Goal: Check status: Check status

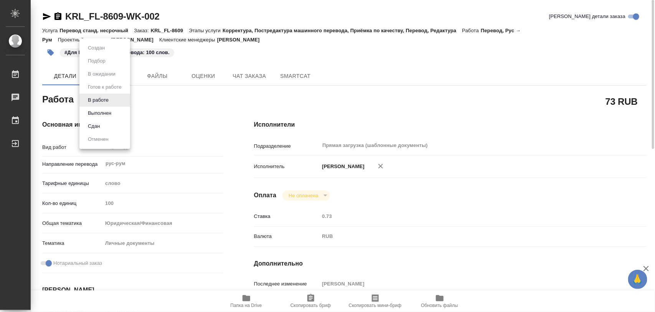
click at [113, 101] on body "🙏 .cls-1 fill:#fff; AWATERA Iglakov Maksim Работы 0 Чаты График Выйти KRL_FL-86…" at bounding box center [327, 156] width 655 height 312
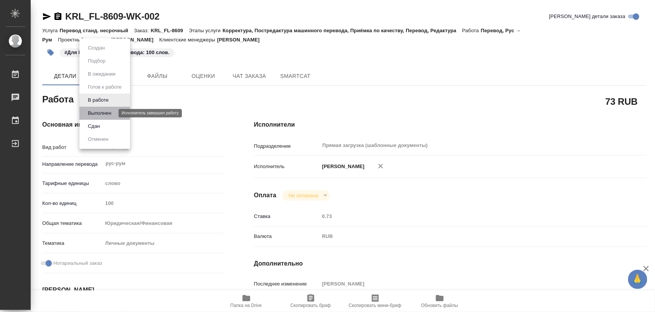
click at [103, 112] on button "Выполнен" at bounding box center [100, 113] width 28 height 8
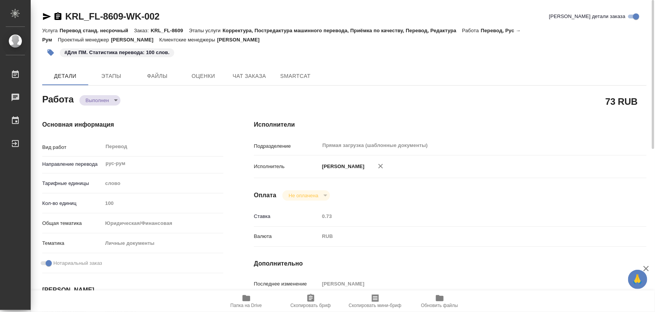
type textarea "x"
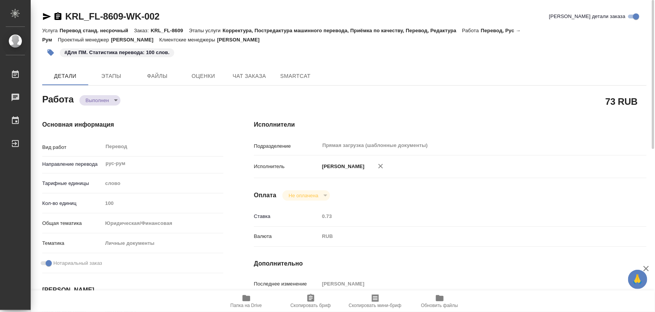
type textarea "x"
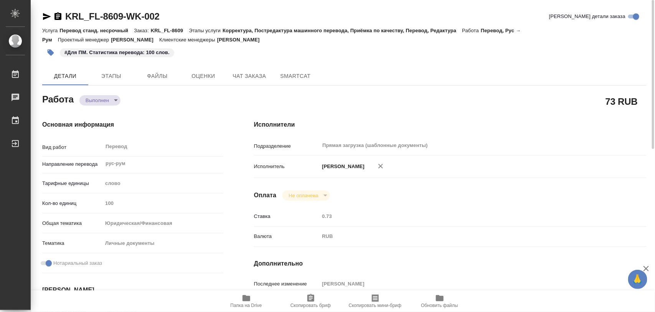
type textarea "x"
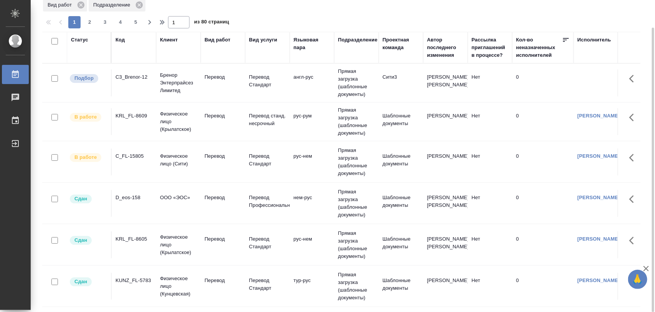
click at [129, 79] on div "C3_Brenor-12" at bounding box center [134, 77] width 37 height 8
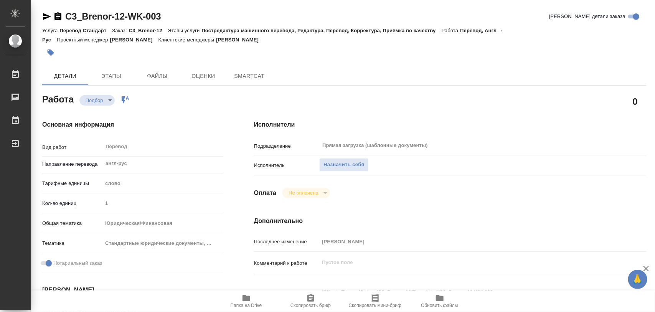
type textarea "x"
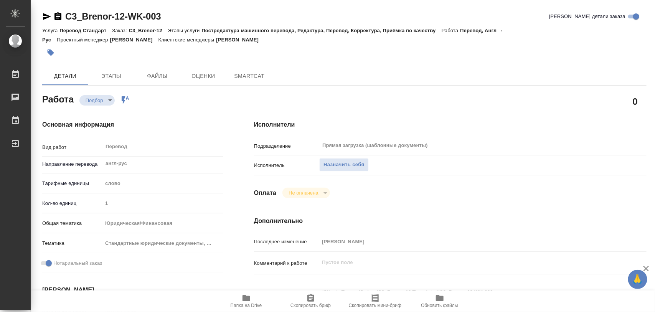
type textarea "x"
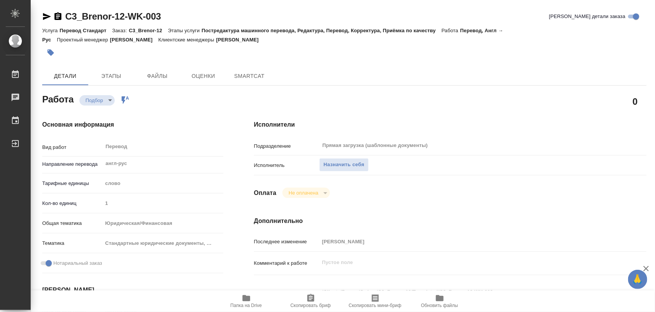
type textarea "x"
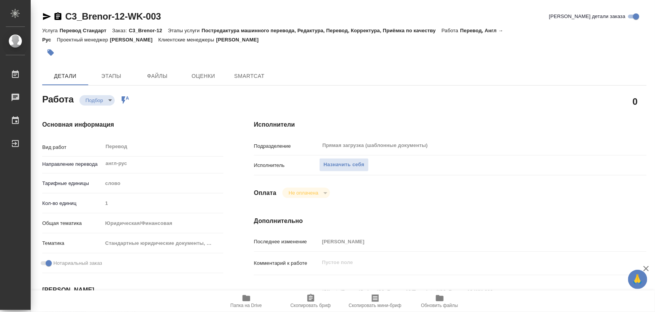
type textarea "x"
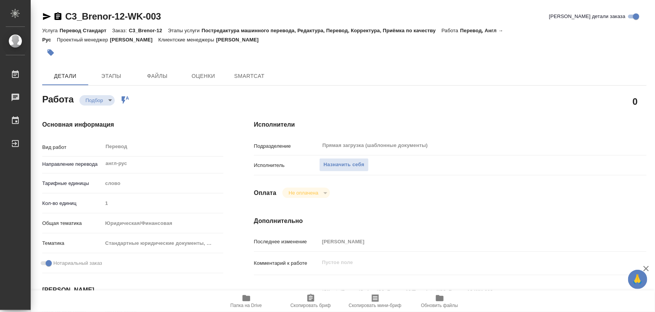
type textarea "x"
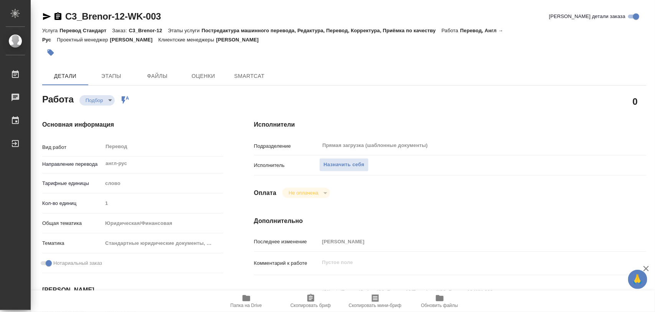
type textarea "x"
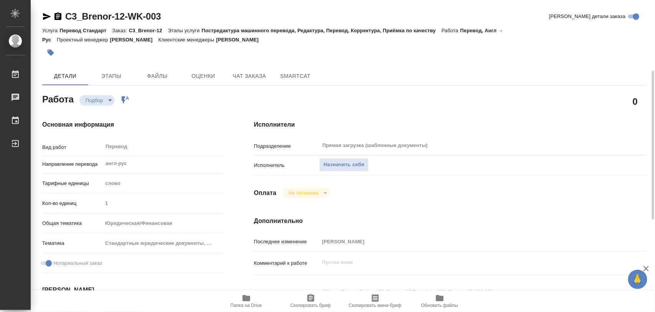
scroll to position [96, 0]
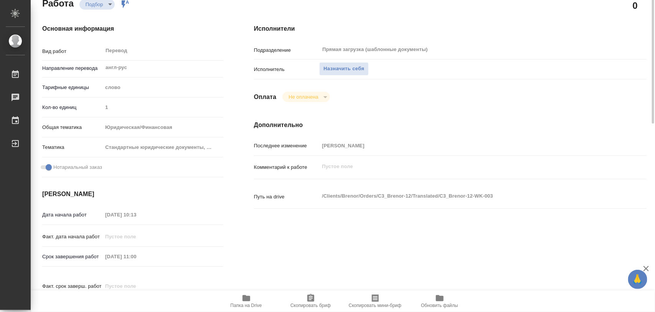
type textarea "x"
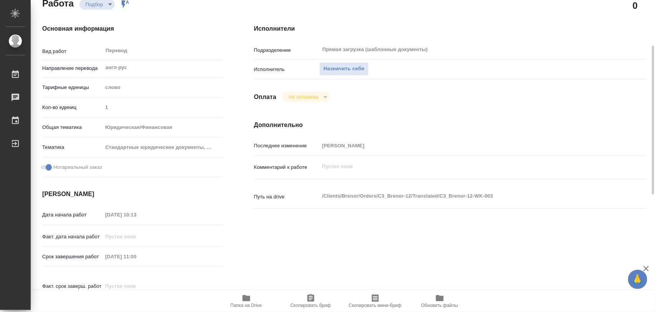
type textarea "x"
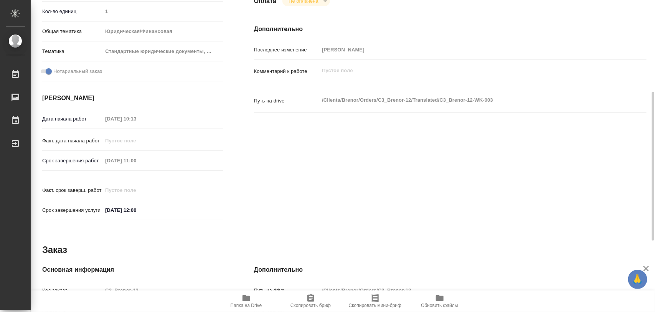
scroll to position [336, 0]
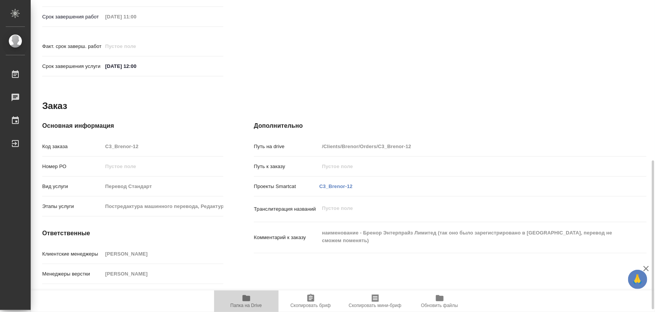
click at [251, 300] on span "Папка на Drive" at bounding box center [246, 301] width 55 height 15
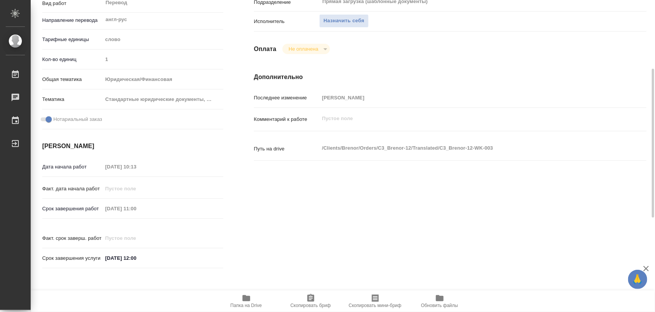
scroll to position [0, 0]
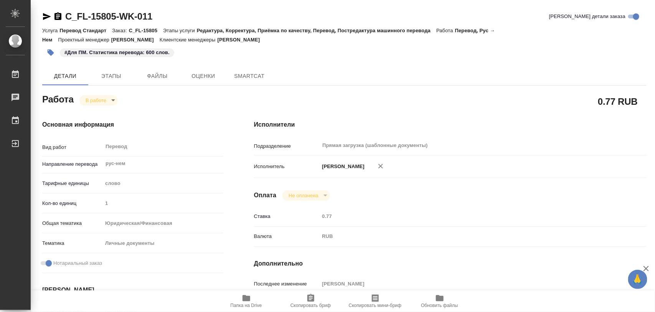
type textarea "x"
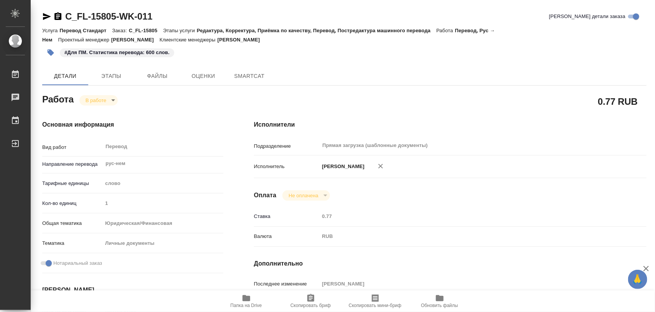
type textarea "x"
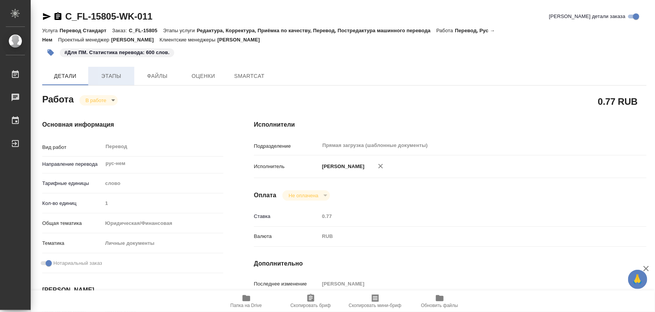
type textarea "x"
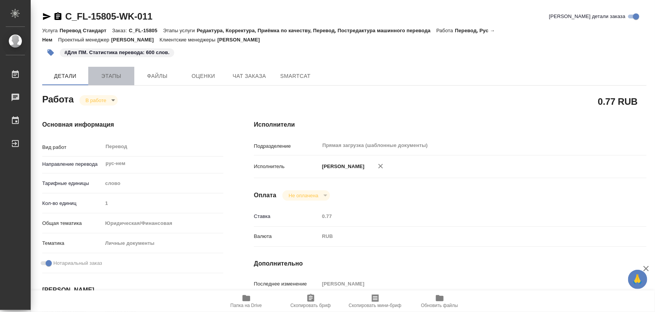
click at [108, 75] on span "Этапы" at bounding box center [111, 76] width 37 height 10
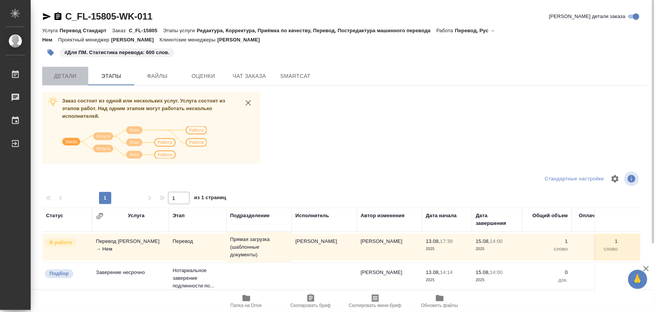
drag, startPoint x: 75, startPoint y: 77, endPoint x: 177, endPoint y: 200, distance: 160.0
click at [75, 77] on span "Детали" at bounding box center [65, 76] width 37 height 10
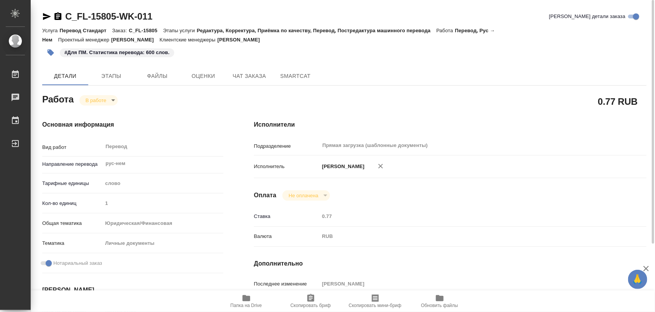
type textarea "x"
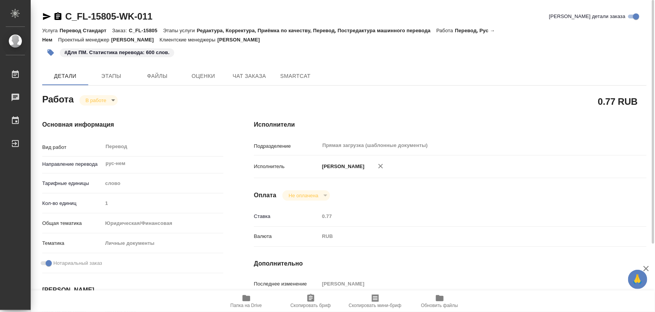
type textarea "x"
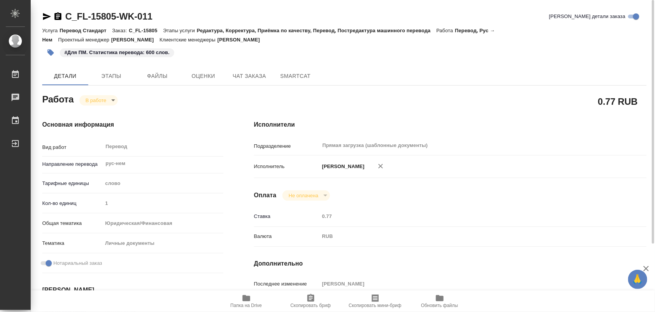
type textarea "x"
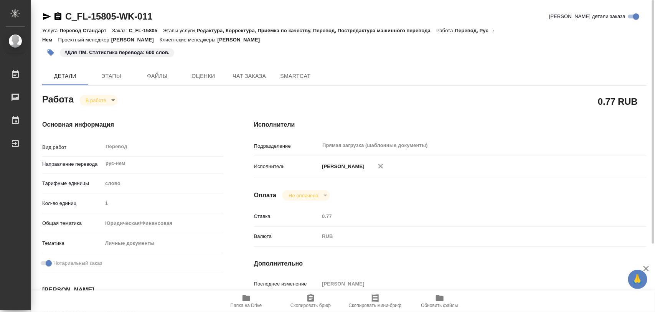
type textarea "x"
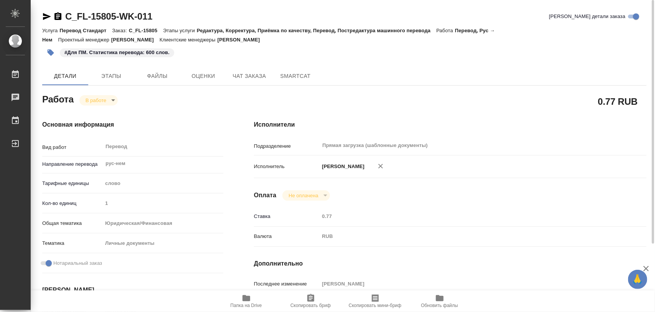
click at [248, 297] on icon "button" at bounding box center [247, 298] width 8 height 6
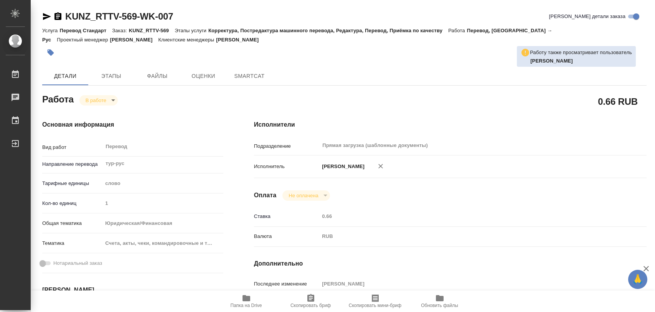
type textarea "x"
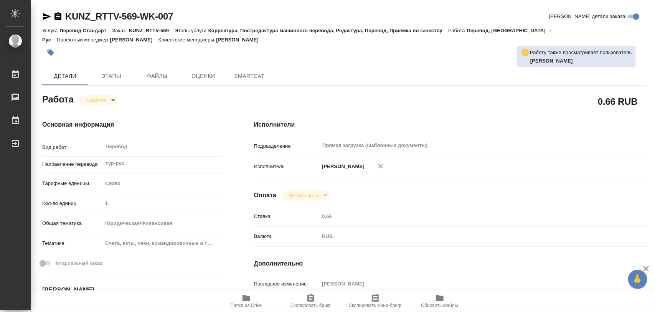
type textarea "x"
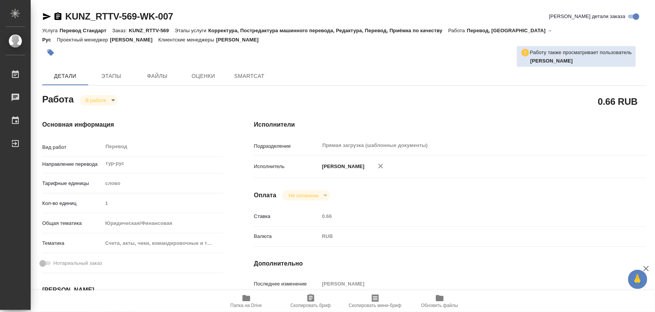
type textarea "x"
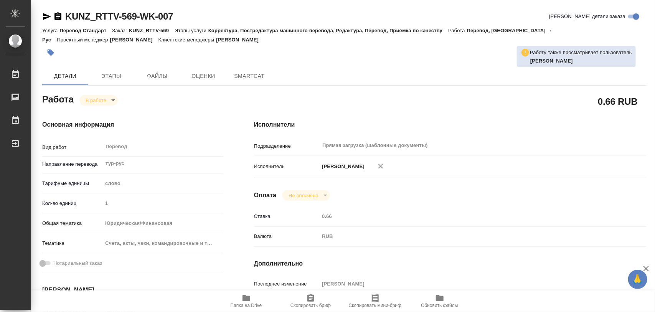
type textarea "x"
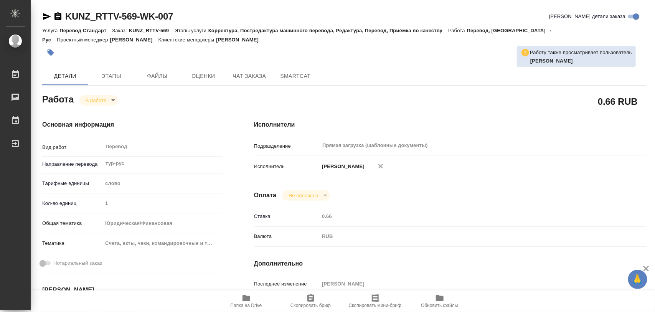
type textarea "x"
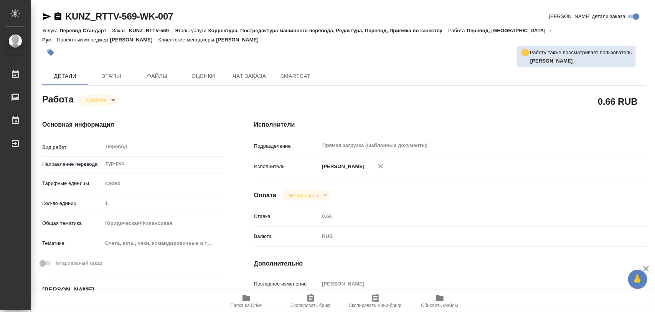
type textarea "x"
